Goal: Navigation & Orientation: Find specific page/section

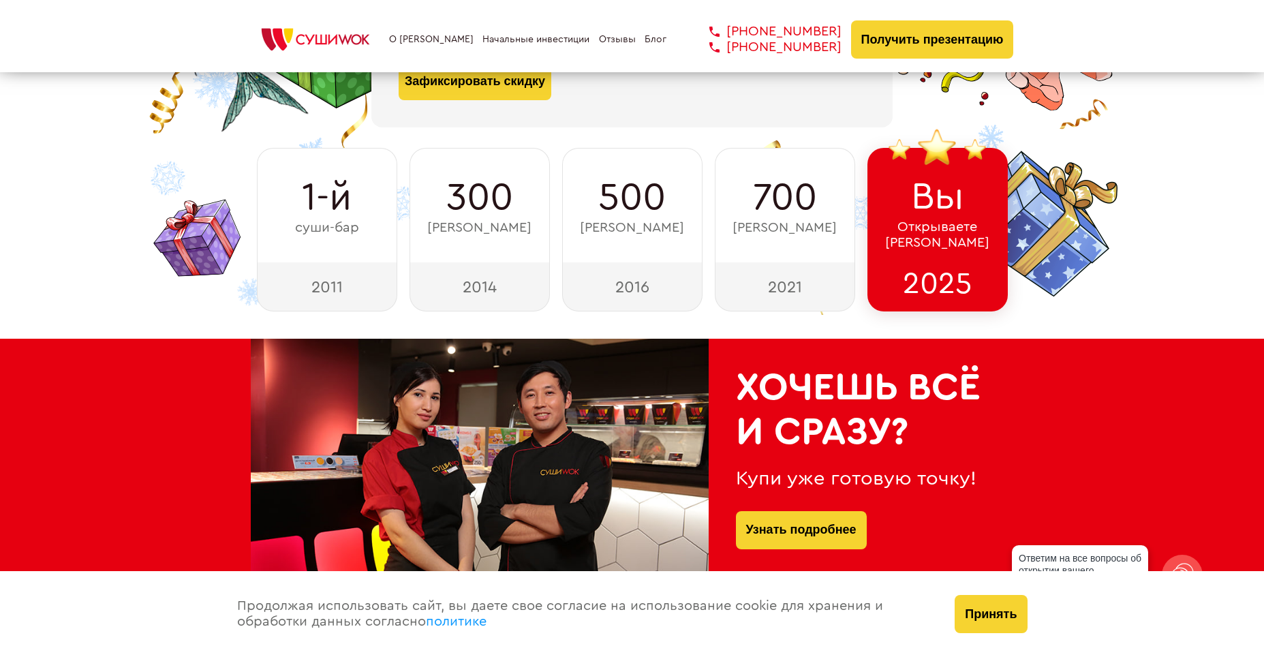
scroll to position [409, 0]
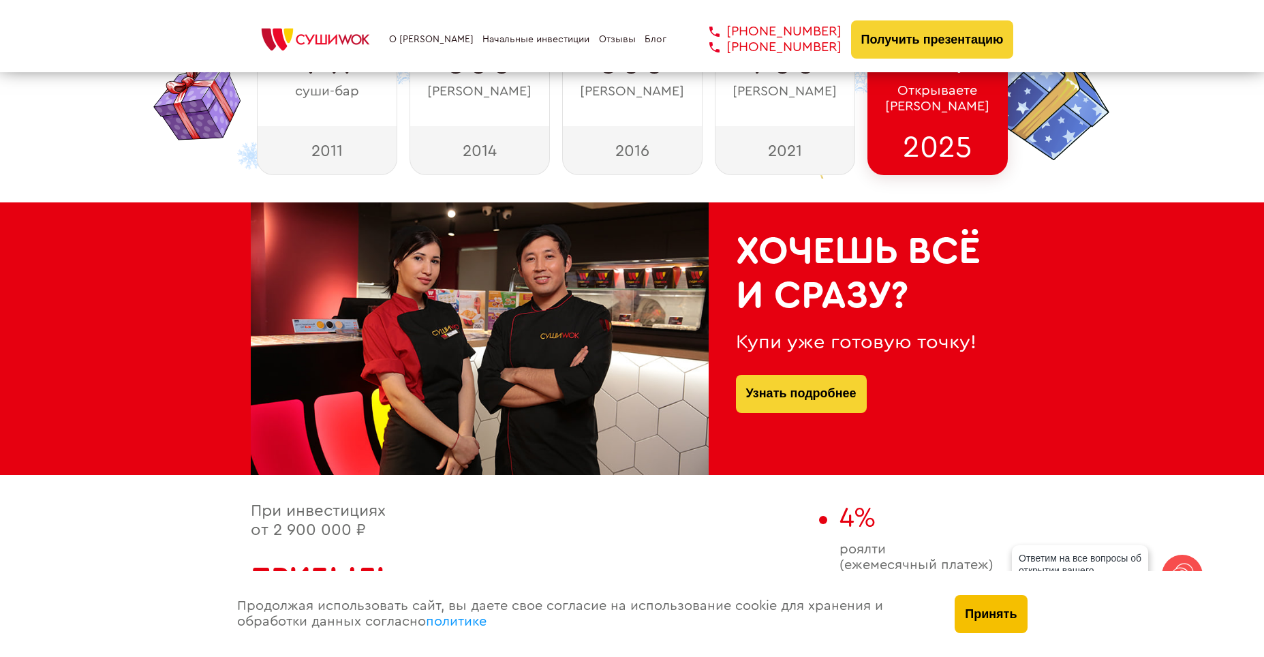
click at [980, 615] on button "Принять" at bounding box center [991, 614] width 72 height 38
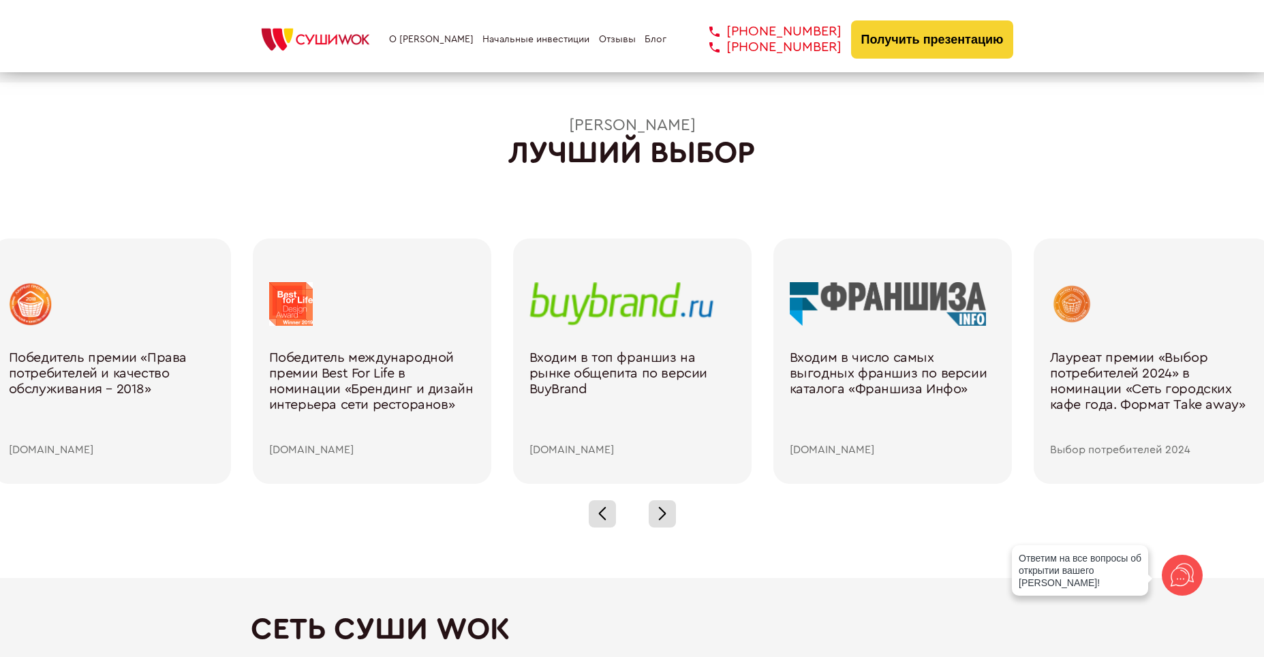
scroll to position [1977, 0]
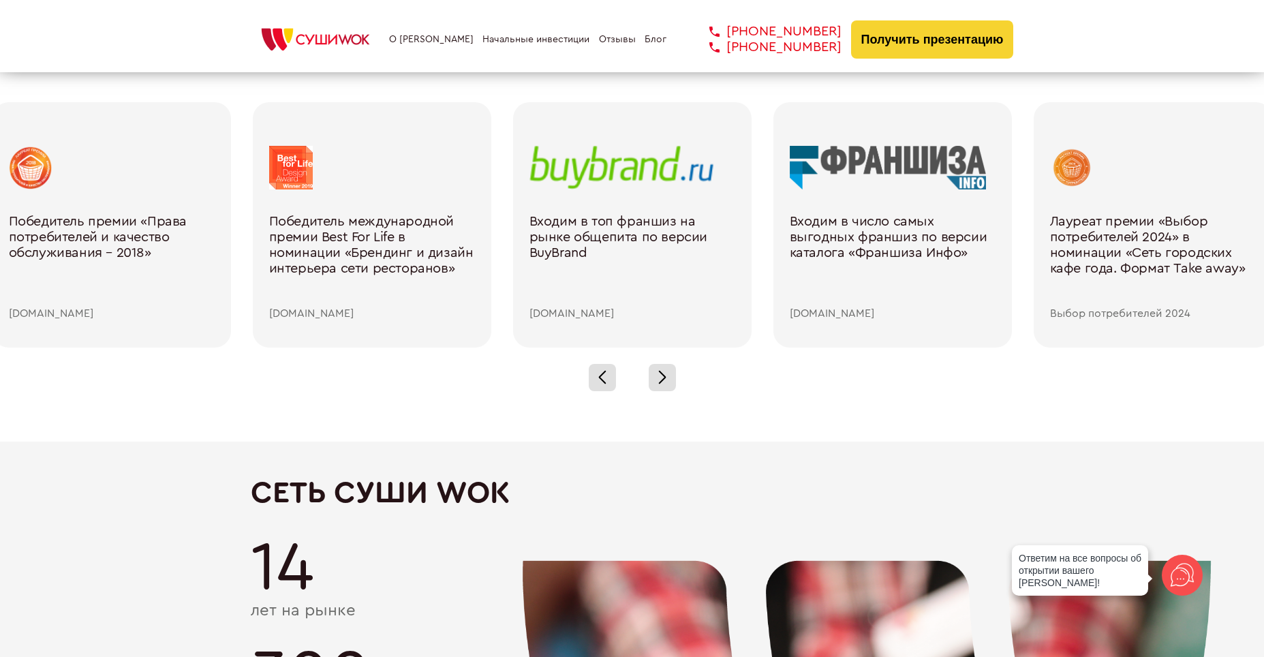
click at [679, 383] on div at bounding box center [632, 378] width 1264 height 60
click at [666, 385] on div at bounding box center [662, 377] width 27 height 27
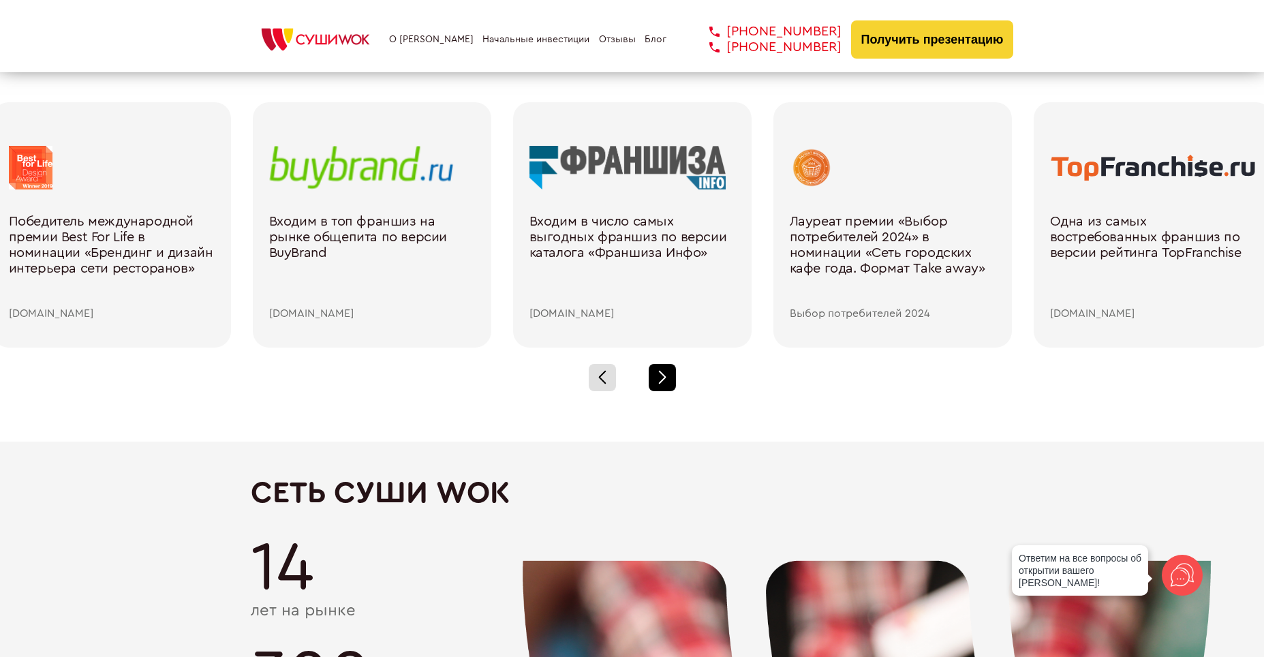
click at [666, 384] on div at bounding box center [662, 377] width 27 height 27
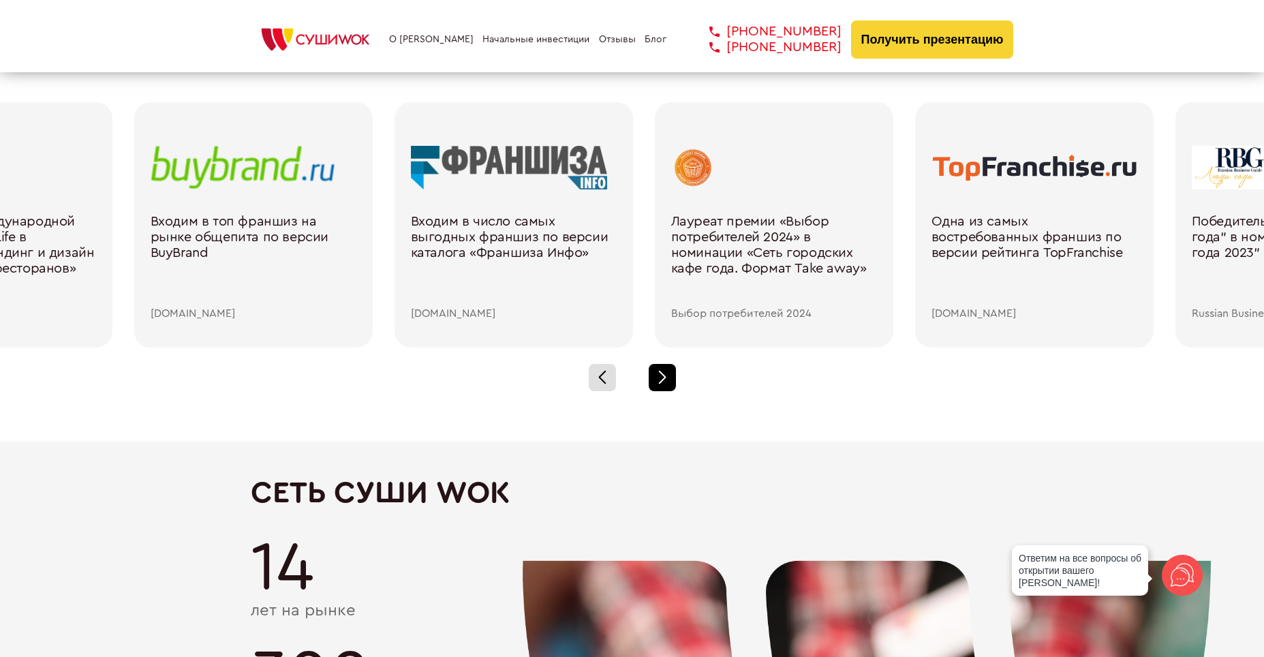
click at [666, 384] on div at bounding box center [662, 377] width 27 height 27
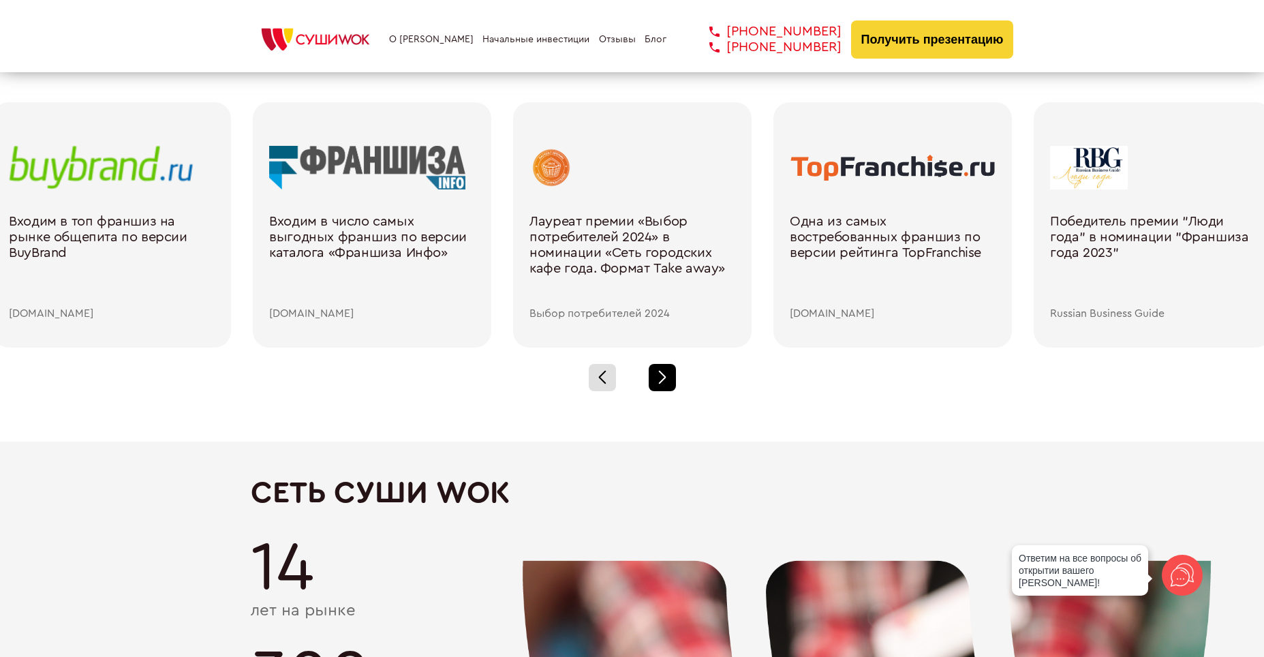
click at [666, 384] on div at bounding box center [662, 377] width 27 height 27
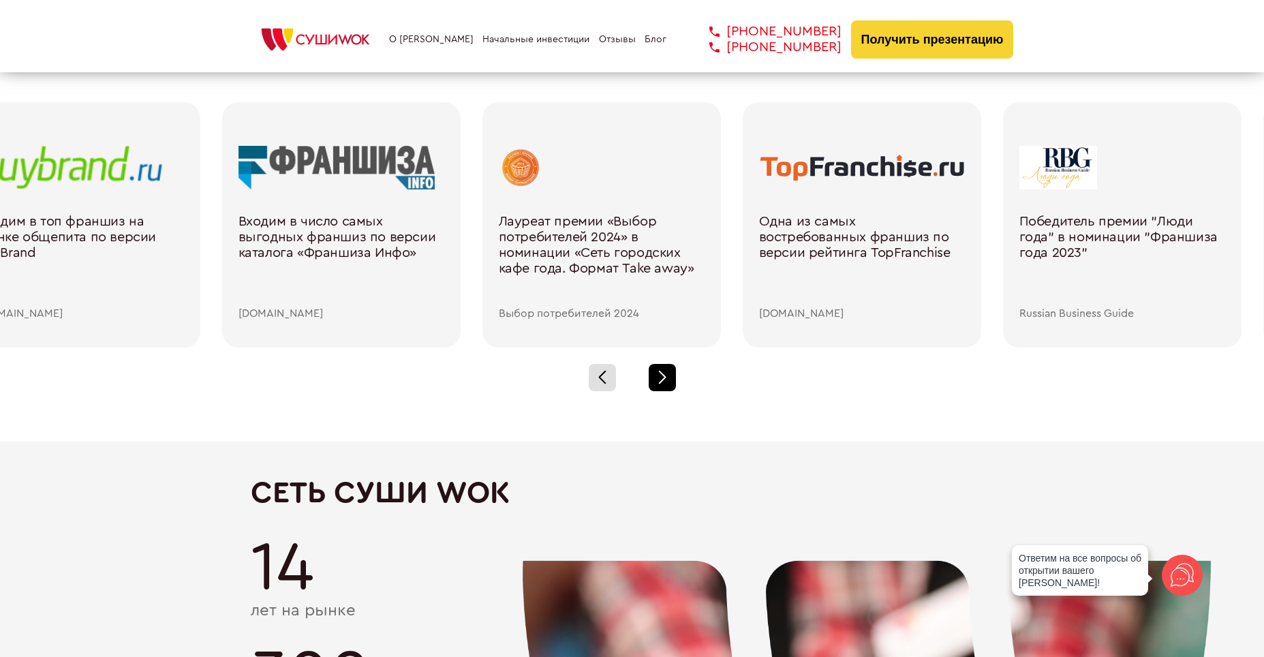
click at [666, 384] on div at bounding box center [662, 377] width 27 height 27
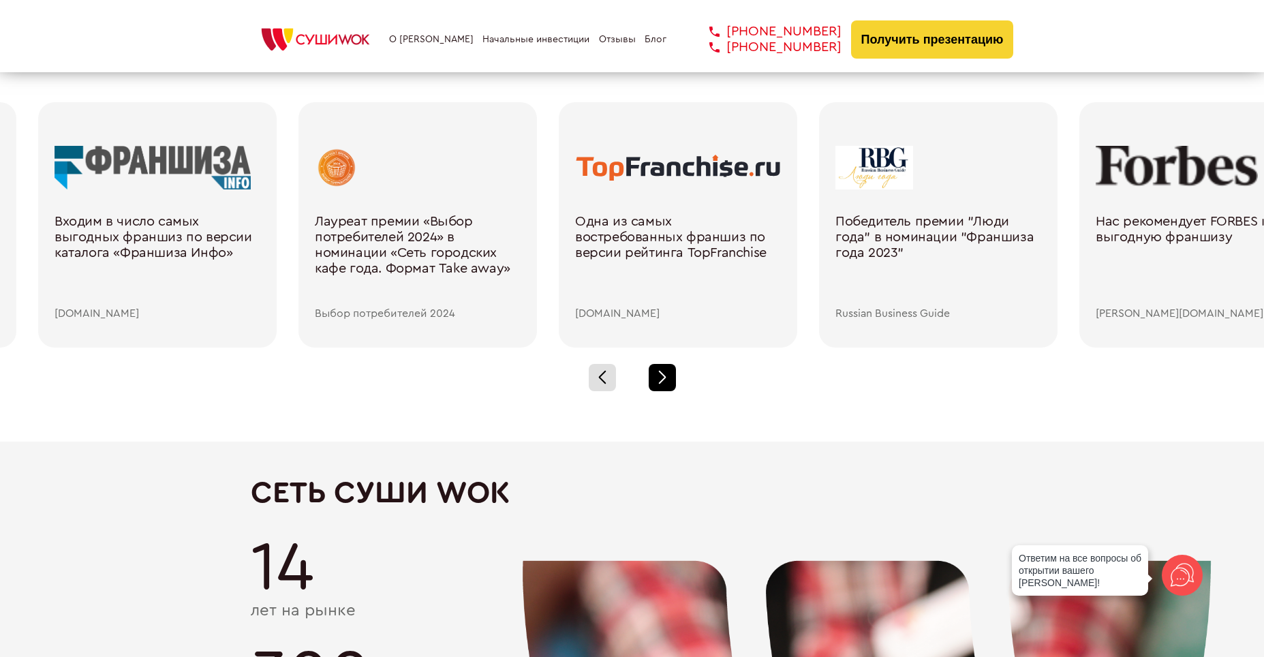
click at [666, 384] on div at bounding box center [662, 377] width 27 height 27
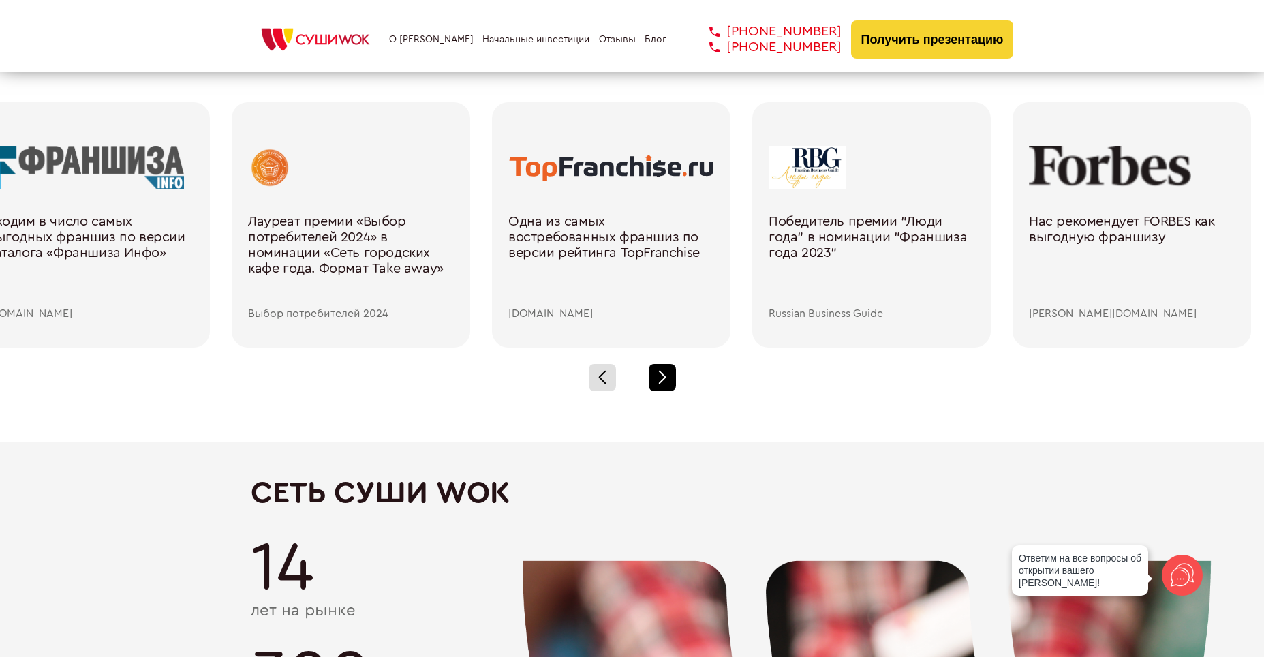
click at [666, 384] on div at bounding box center [662, 377] width 27 height 27
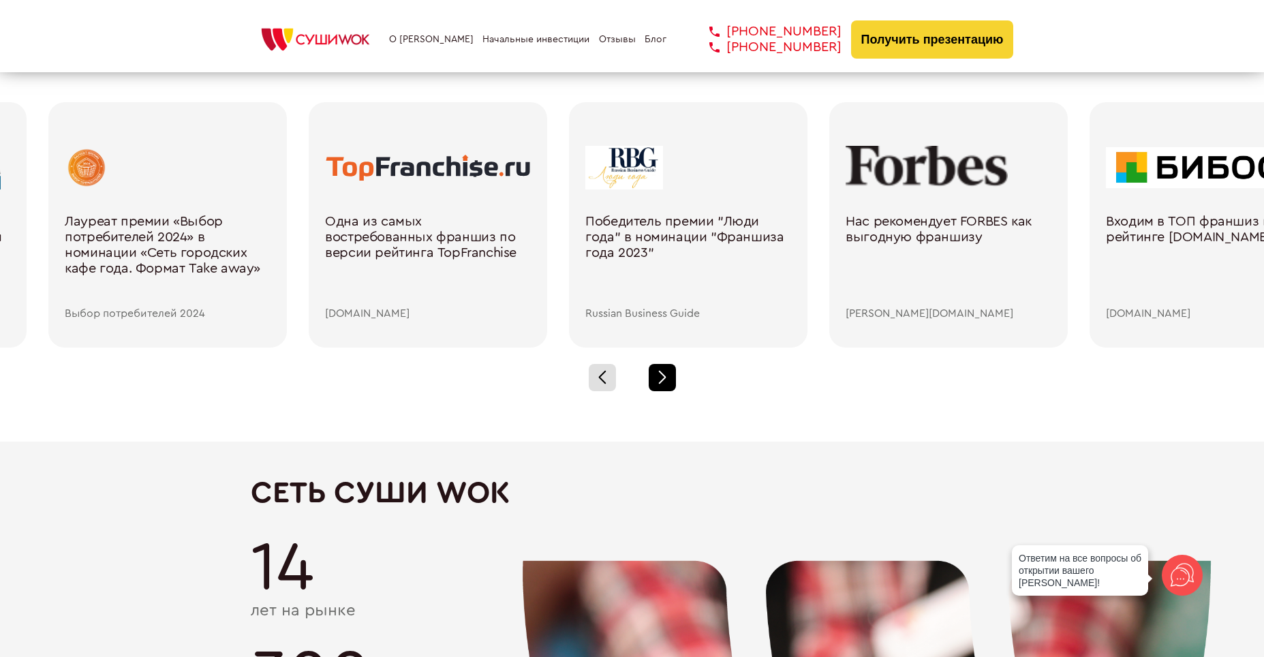
click at [666, 384] on div at bounding box center [662, 377] width 27 height 27
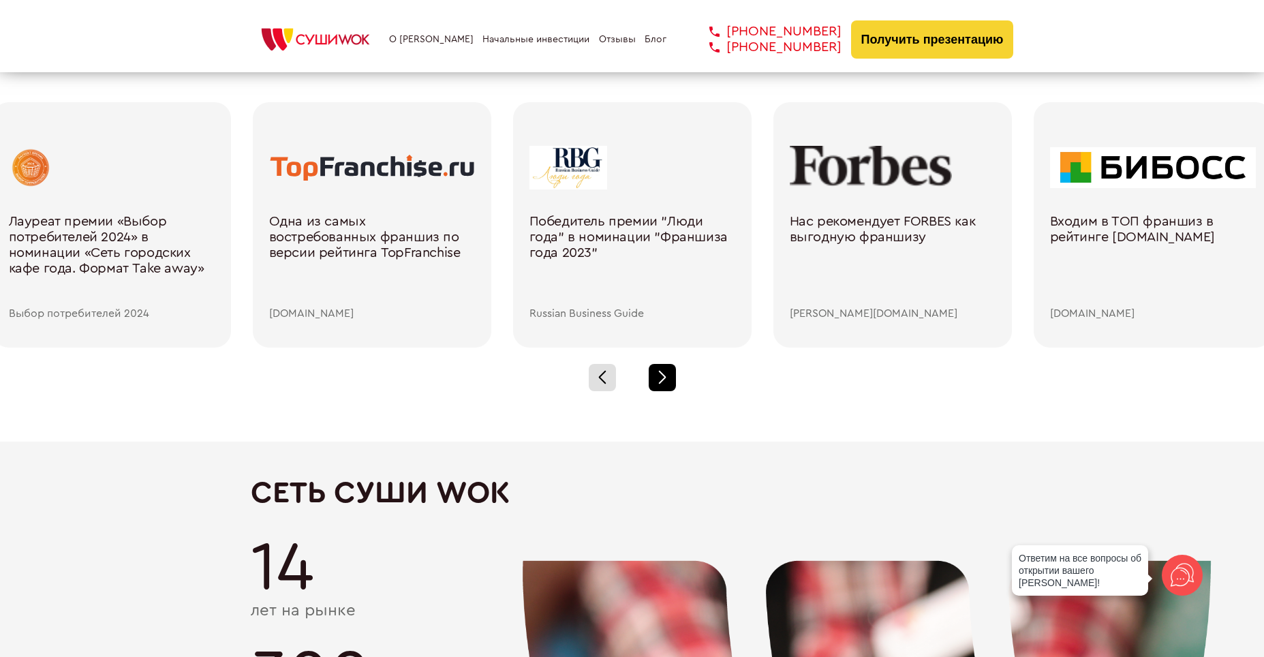
click at [666, 384] on div at bounding box center [662, 377] width 27 height 27
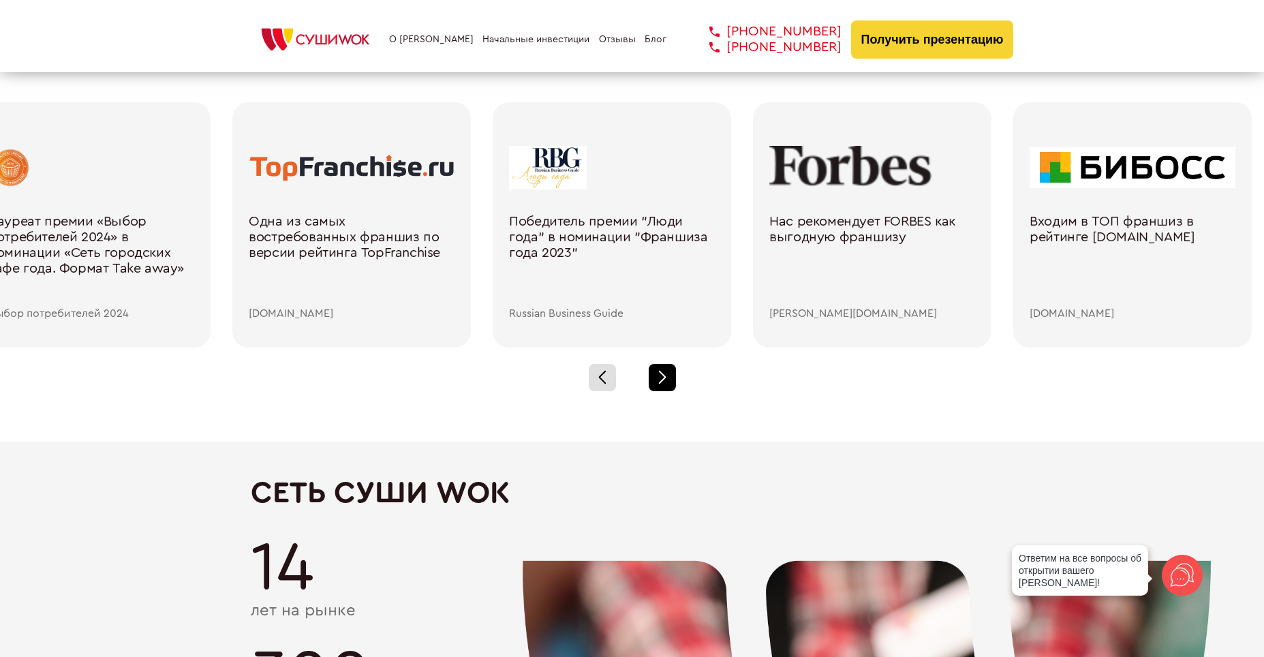
click at [666, 384] on div at bounding box center [662, 377] width 27 height 27
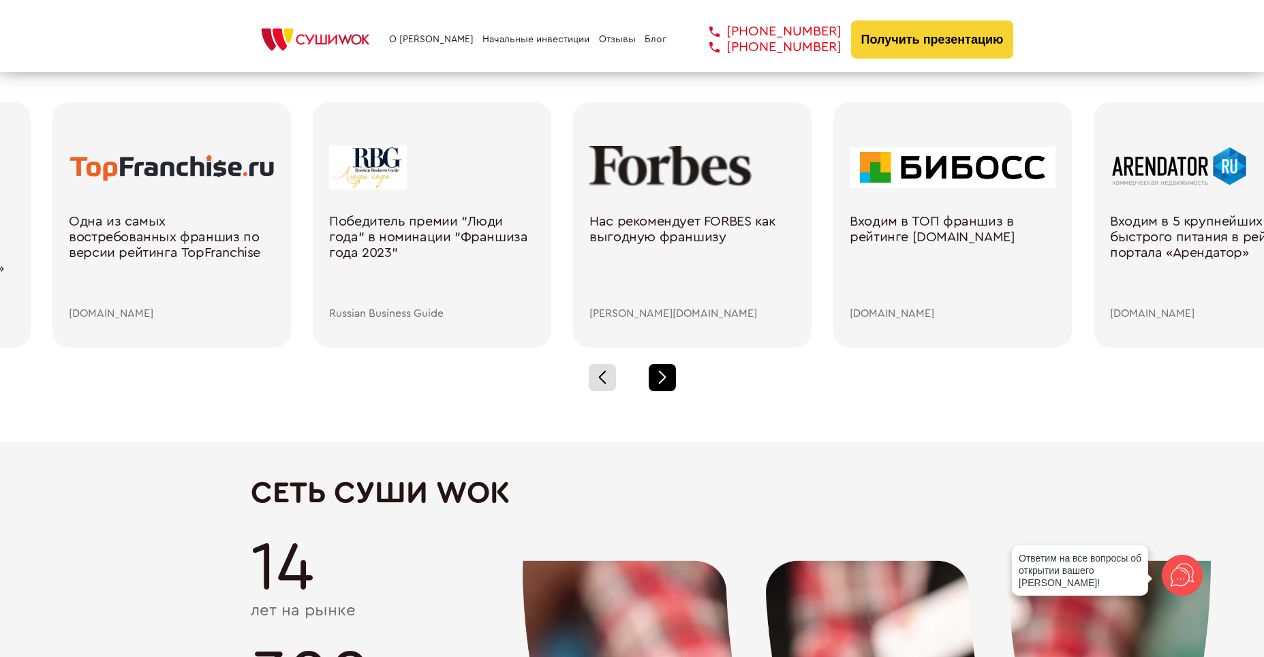
click at [666, 384] on div at bounding box center [662, 377] width 27 height 27
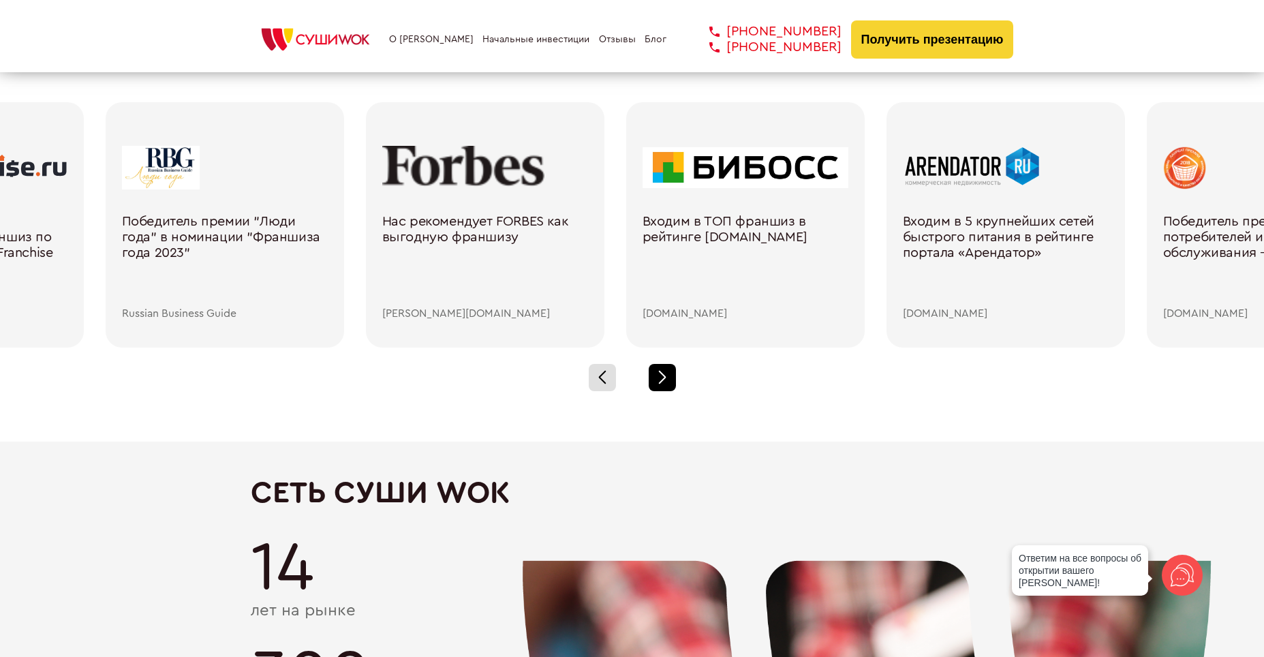
click at [666, 384] on div at bounding box center [662, 377] width 27 height 27
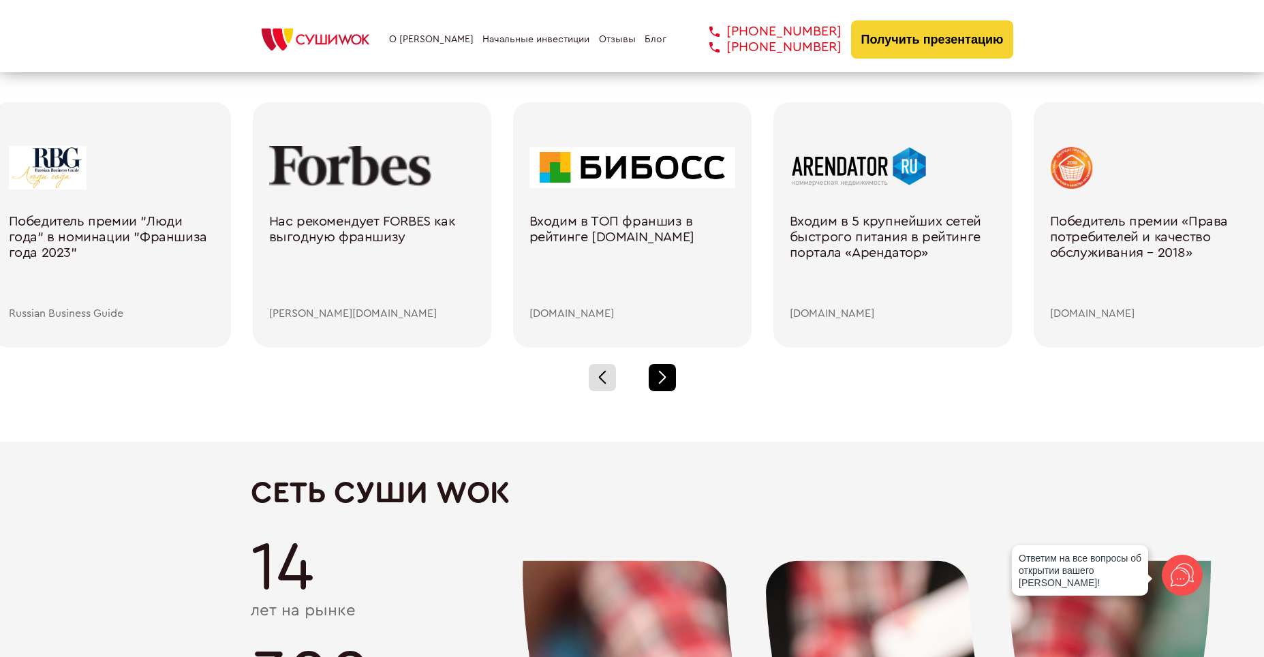
click at [666, 384] on div at bounding box center [662, 377] width 27 height 27
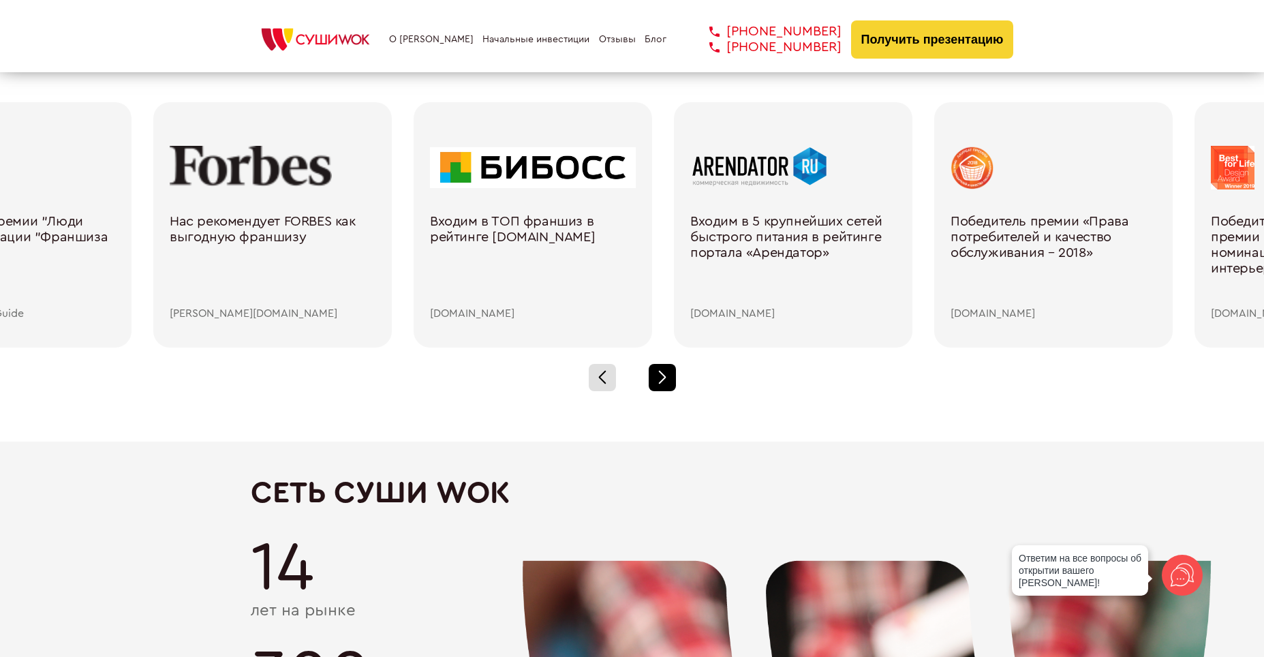
click at [666, 384] on div at bounding box center [662, 377] width 27 height 27
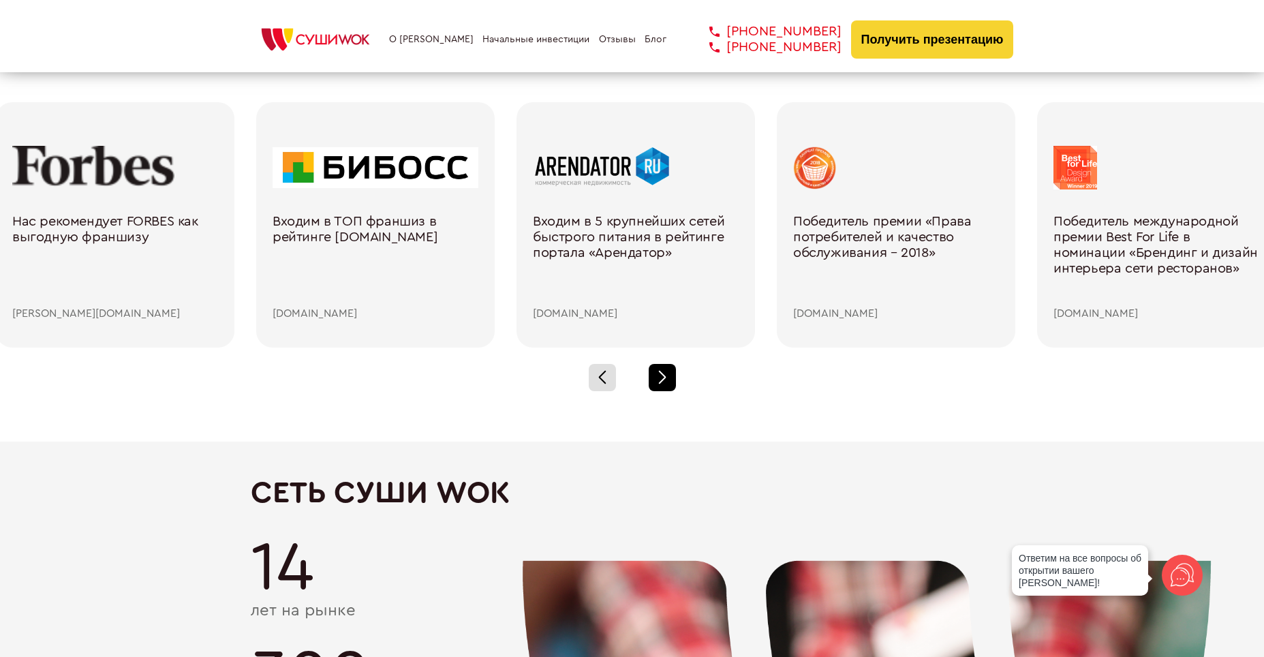
click at [666, 384] on div at bounding box center [662, 377] width 27 height 27
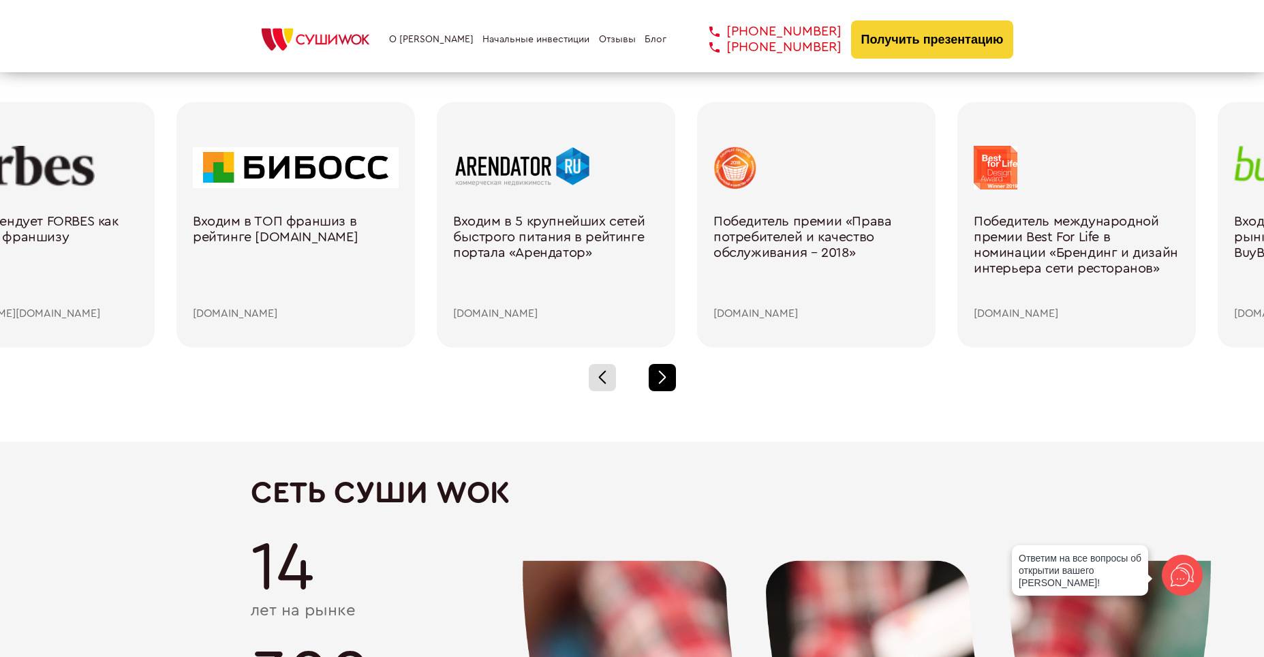
click at [666, 384] on div at bounding box center [662, 377] width 27 height 27
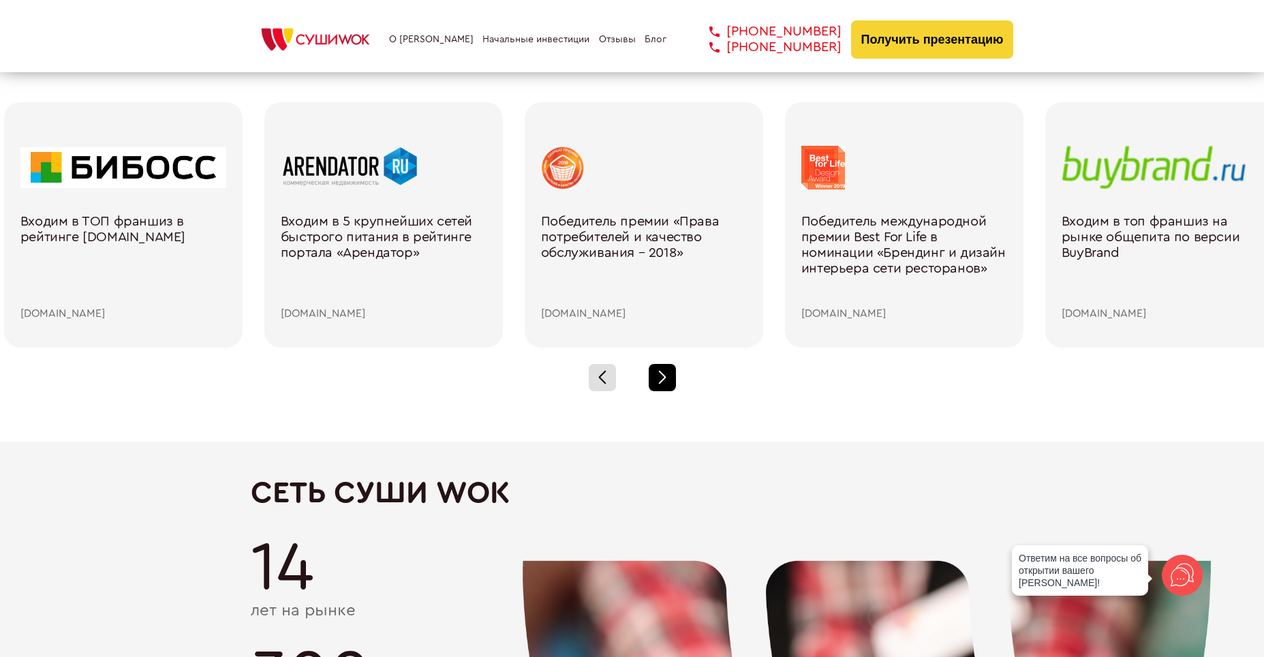
click at [666, 384] on div at bounding box center [662, 377] width 27 height 27
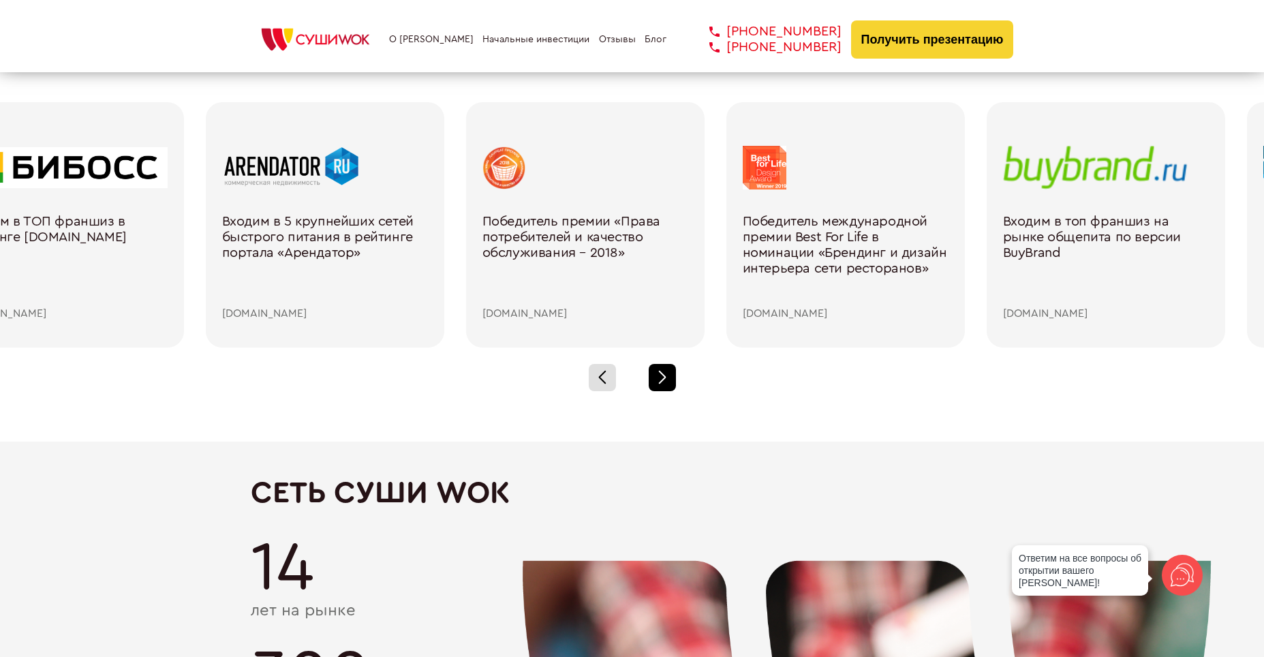
click at [666, 384] on div at bounding box center [662, 377] width 27 height 27
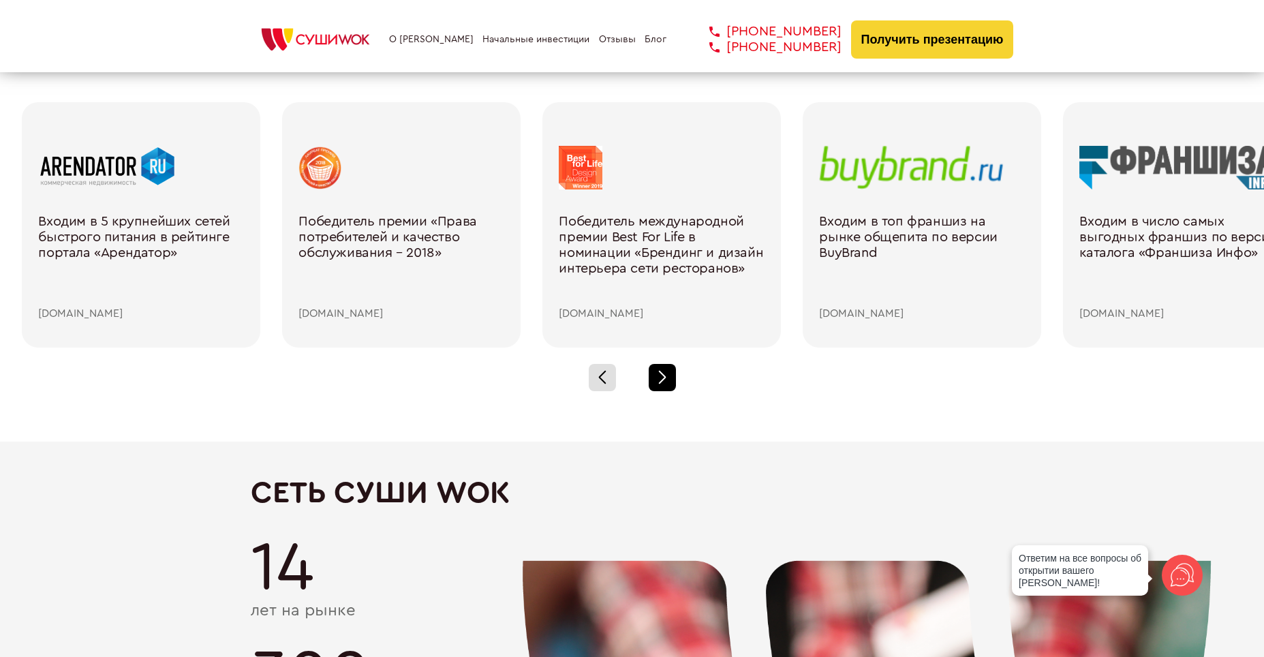
click at [666, 384] on div at bounding box center [662, 377] width 27 height 27
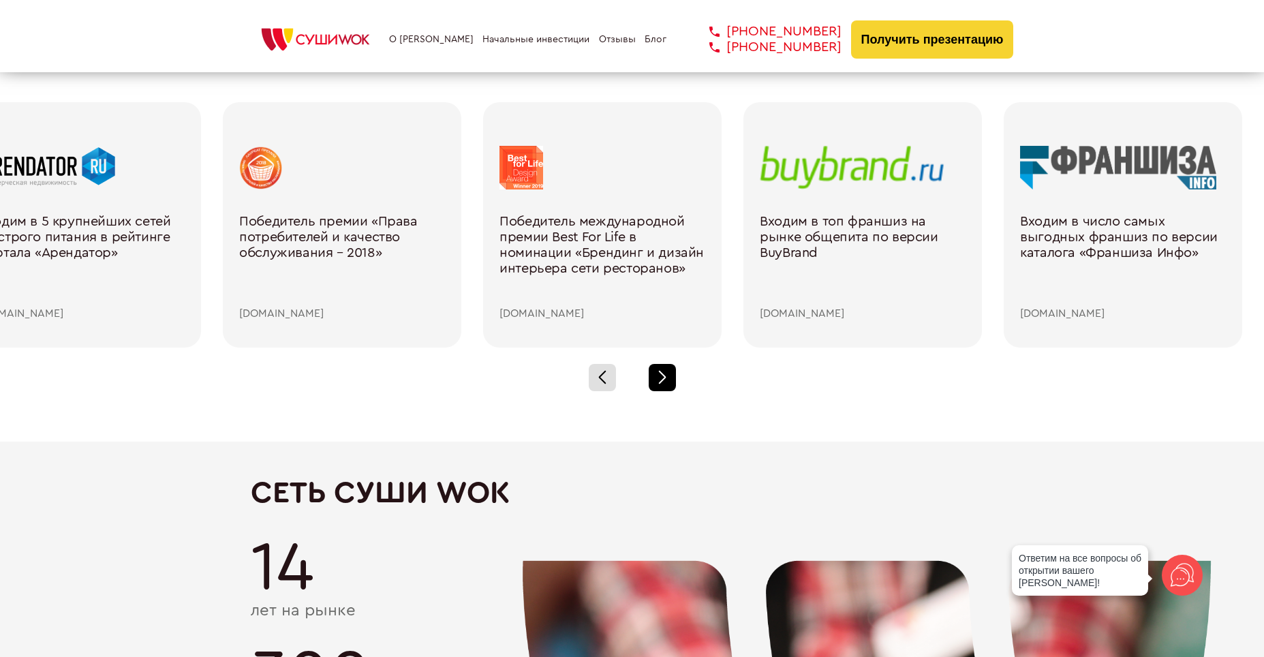
click at [666, 384] on div at bounding box center [662, 377] width 27 height 27
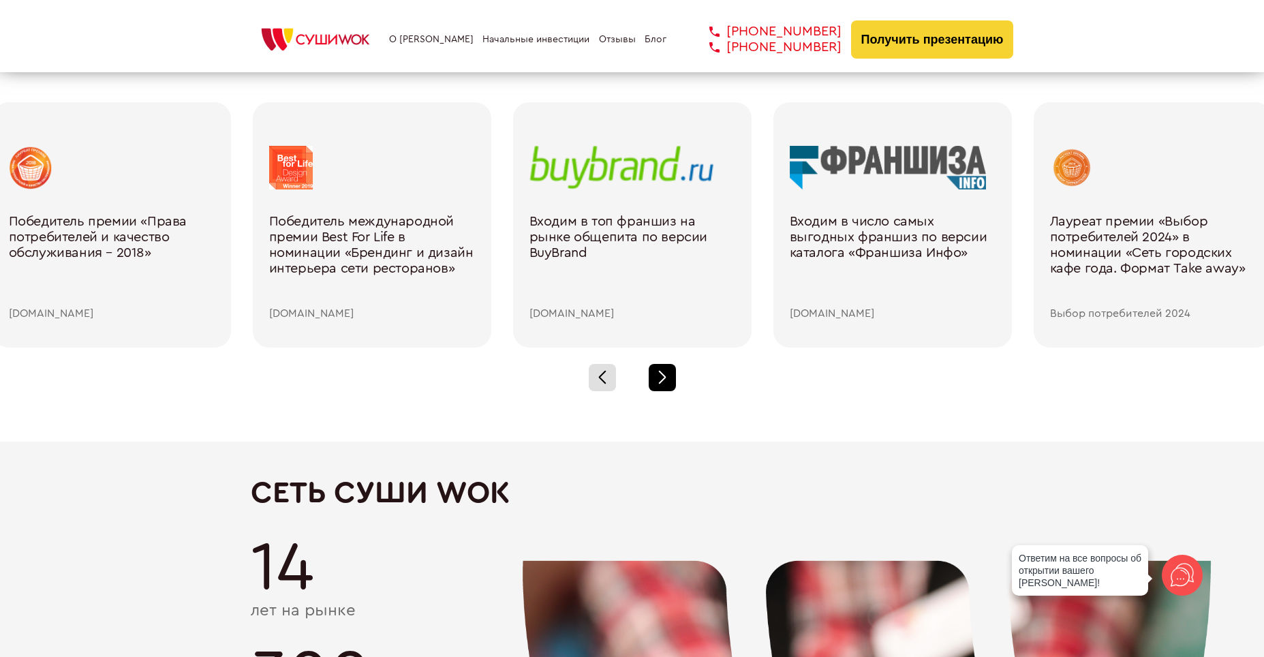
click at [666, 384] on div at bounding box center [662, 377] width 27 height 27
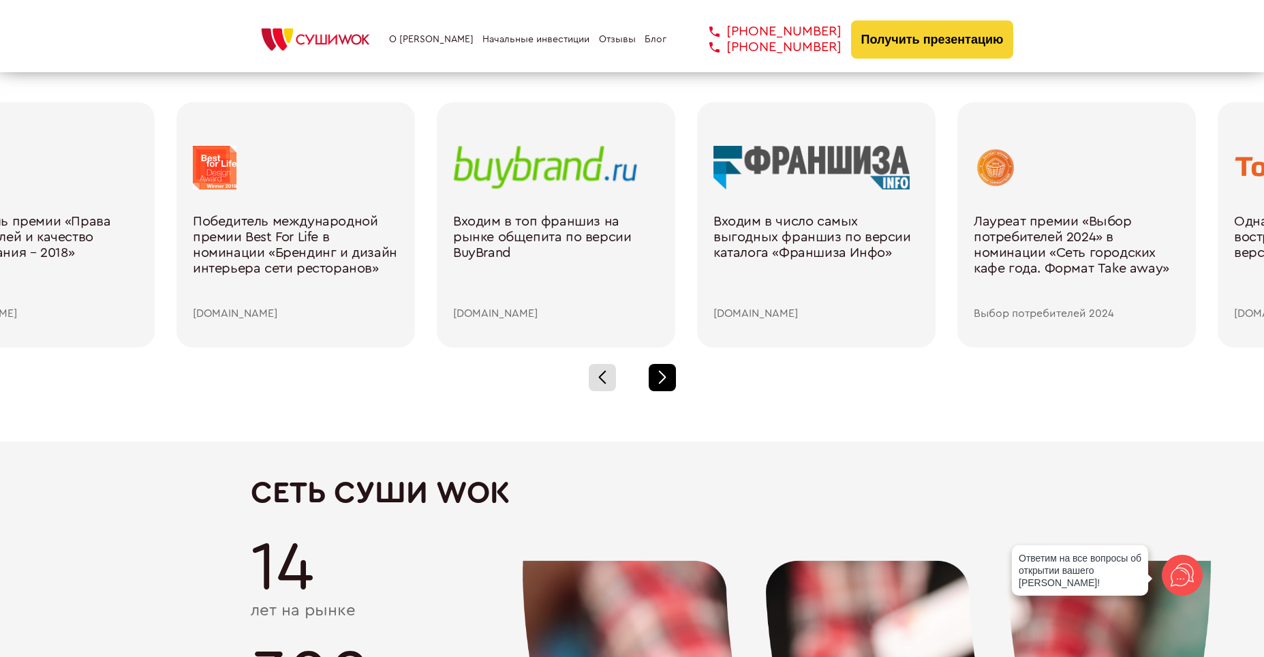
click at [666, 384] on div at bounding box center [662, 377] width 27 height 27
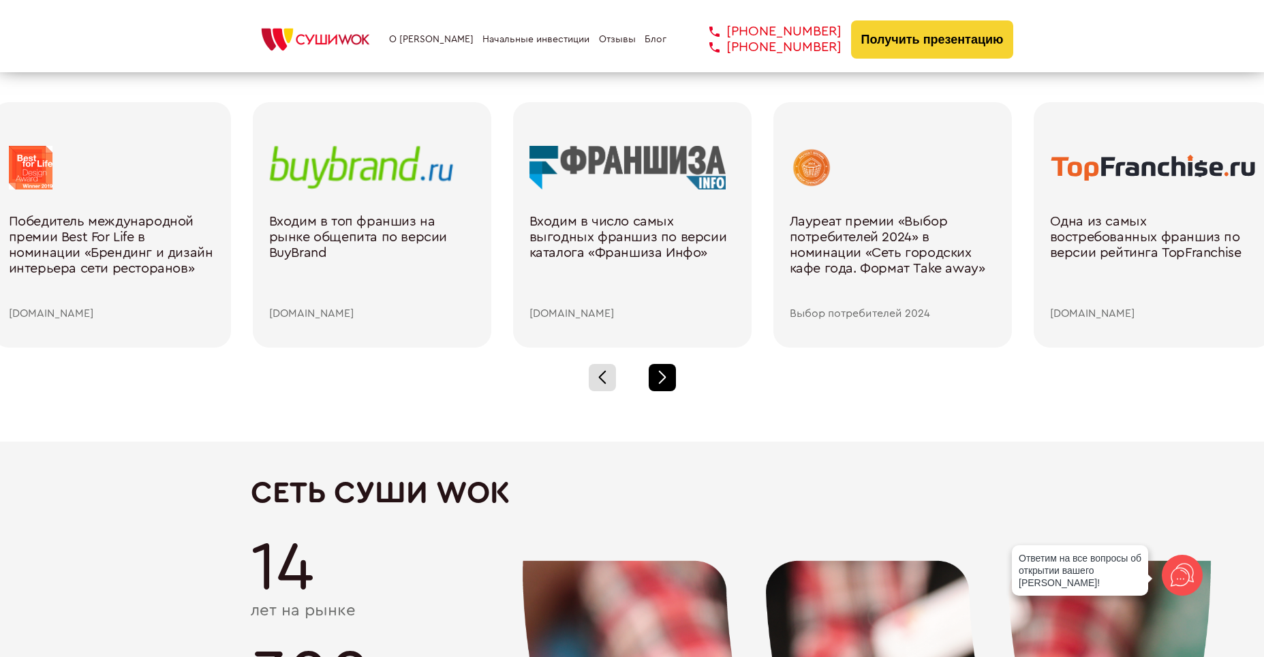
click at [666, 384] on div at bounding box center [662, 377] width 27 height 27
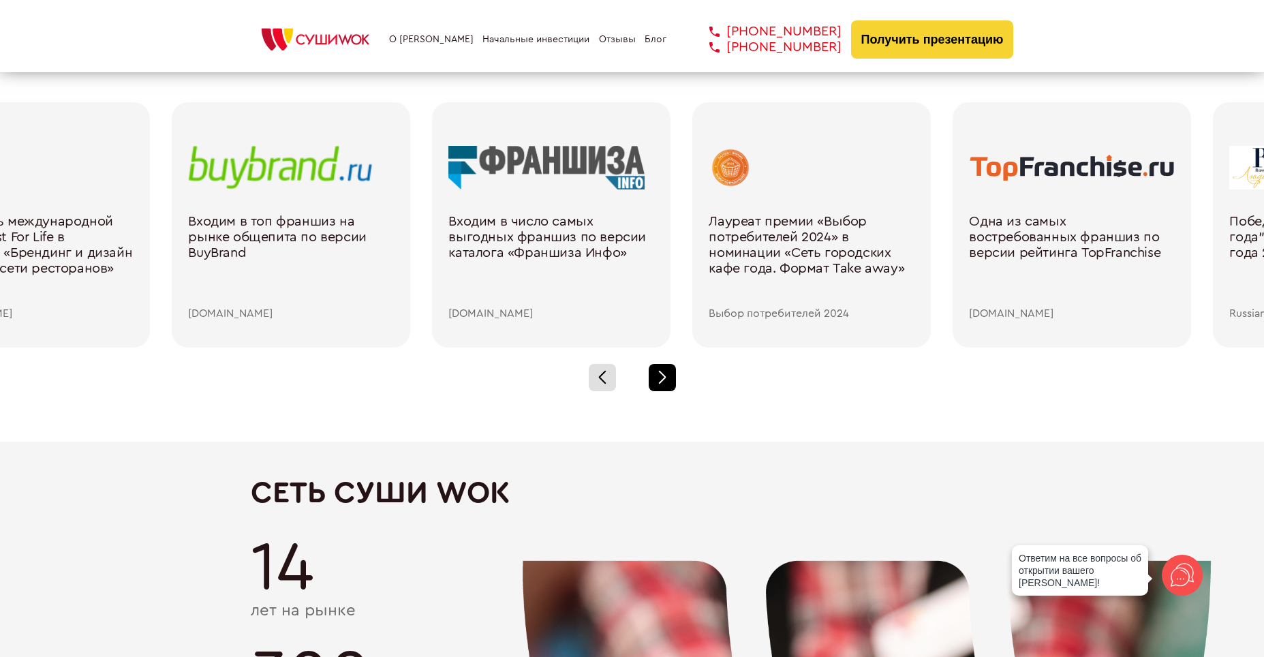
click at [666, 384] on div at bounding box center [662, 377] width 27 height 27
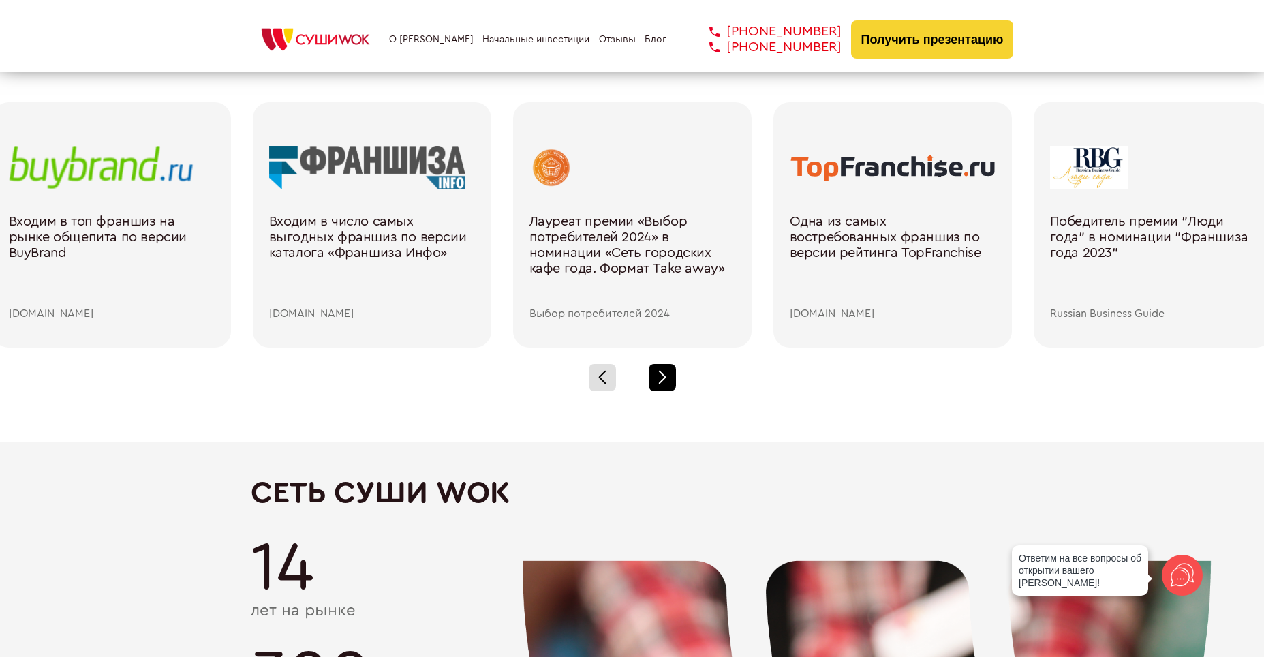
click at [666, 384] on div at bounding box center [662, 377] width 27 height 27
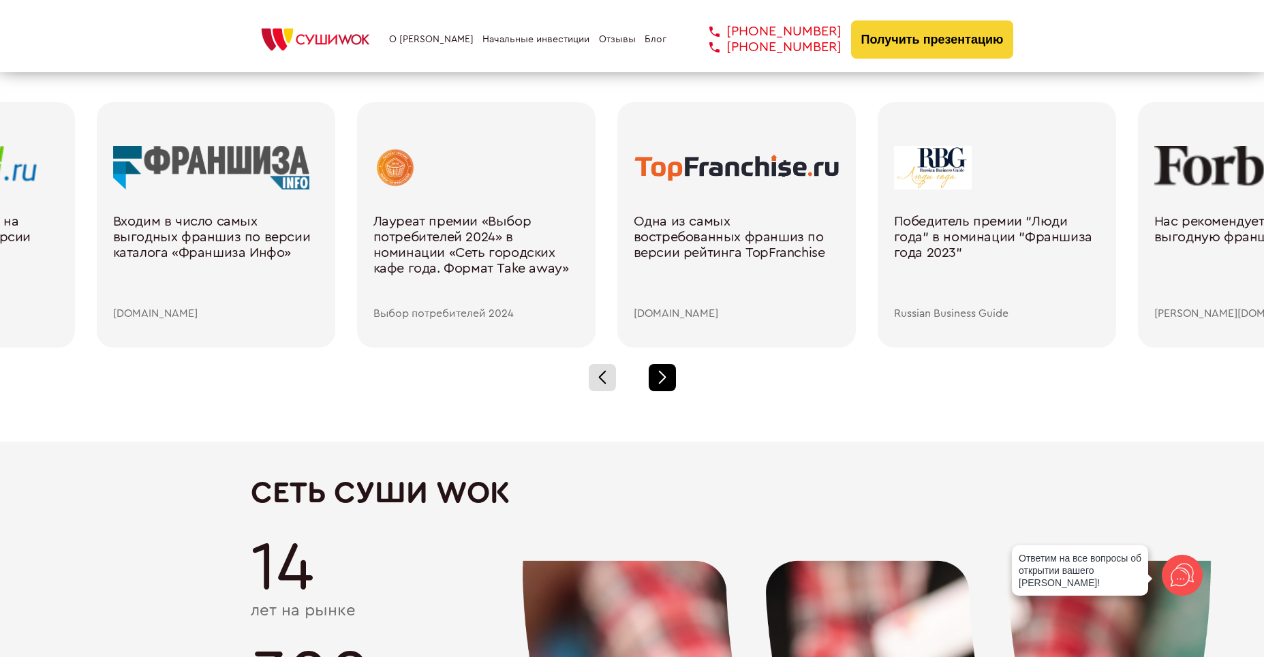
click at [666, 384] on div at bounding box center [662, 377] width 27 height 27
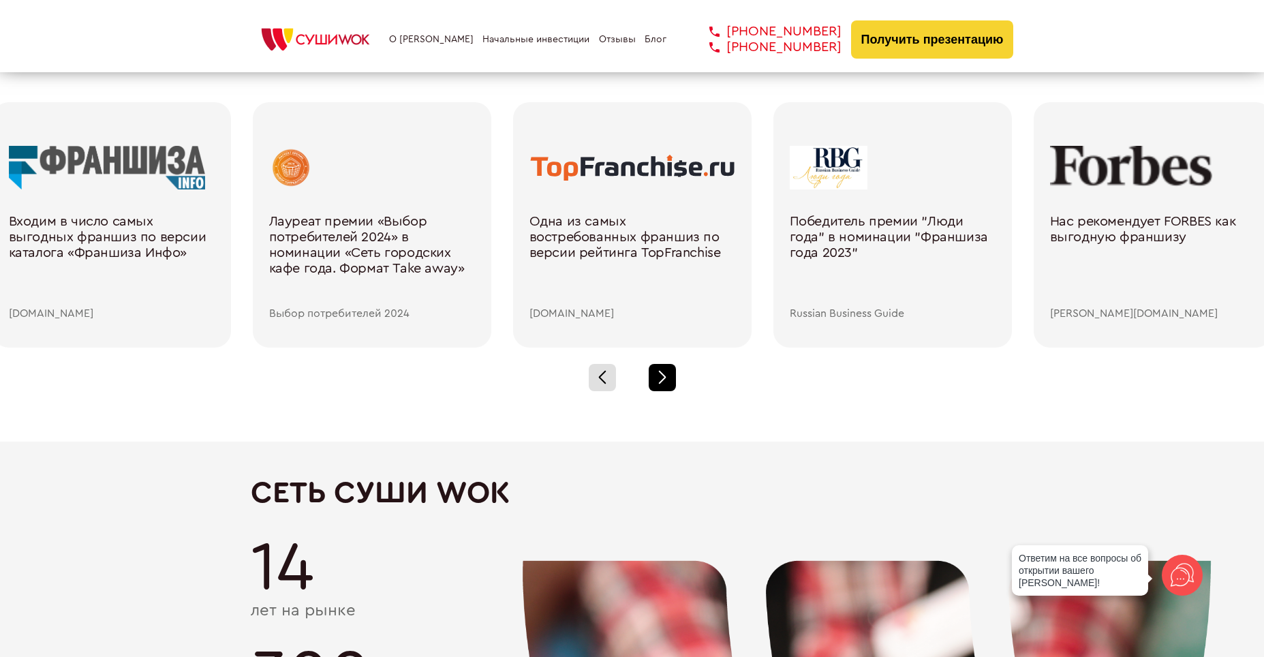
click at [666, 384] on div at bounding box center [662, 377] width 27 height 27
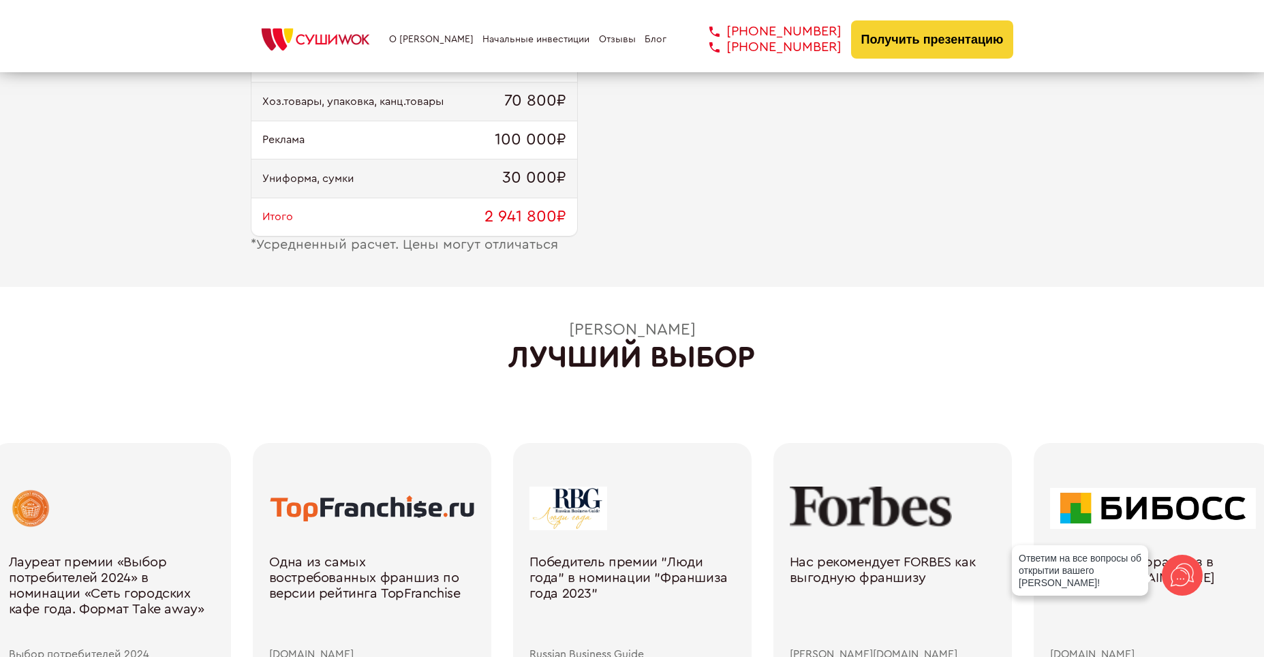
scroll to position [1772, 0]
